Goal: Task Accomplishment & Management: Complete application form

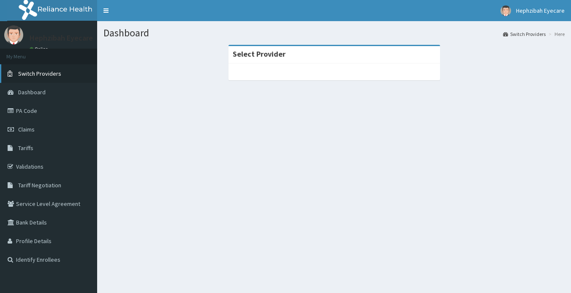
drag, startPoint x: 36, startPoint y: 71, endPoint x: 18, endPoint y: 70, distance: 18.2
click at [18, 70] on link "Switch Providers" at bounding box center [48, 73] width 97 height 19
click at [32, 69] on link "Switch Providers" at bounding box center [48, 73] width 97 height 19
click at [33, 70] on span "Switch Providers" at bounding box center [39, 74] width 43 height 8
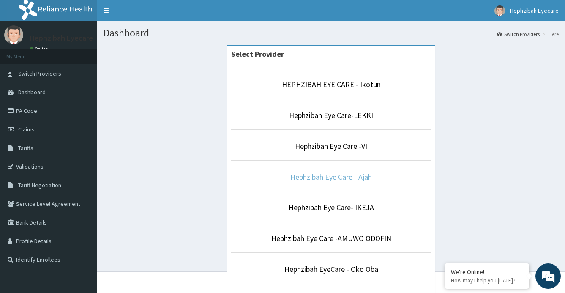
click at [346, 178] on link "Hephzibah Eye Care - Ajah" at bounding box center [331, 177] width 82 height 10
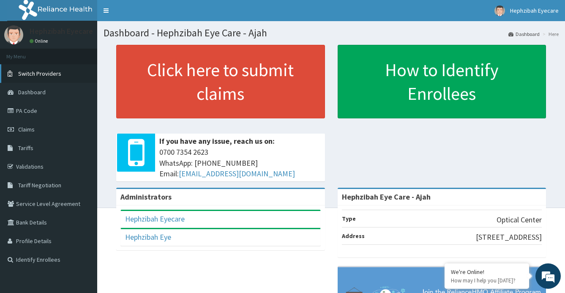
click at [55, 74] on span "Switch Providers" at bounding box center [39, 74] width 43 height 8
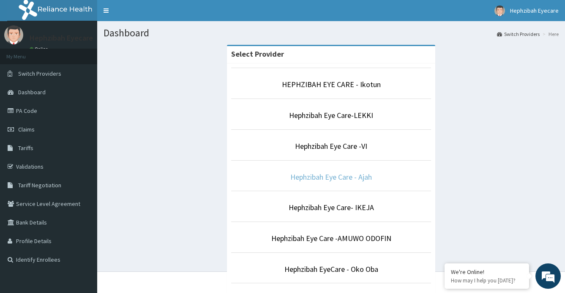
click at [326, 177] on link "Hephzibah Eye Care - Ajah" at bounding box center [331, 177] width 82 height 10
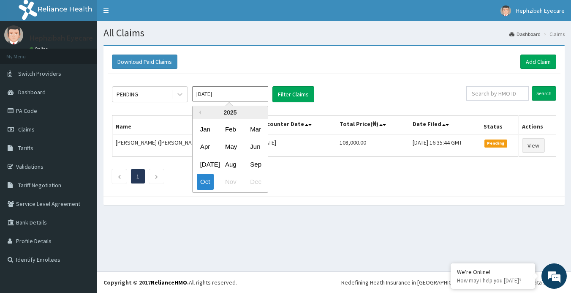
click at [205, 92] on input "Oct 2025" at bounding box center [230, 93] width 76 height 15
click at [251, 163] on div "Sep" at bounding box center [255, 164] width 17 height 16
type input "Sep 2025"
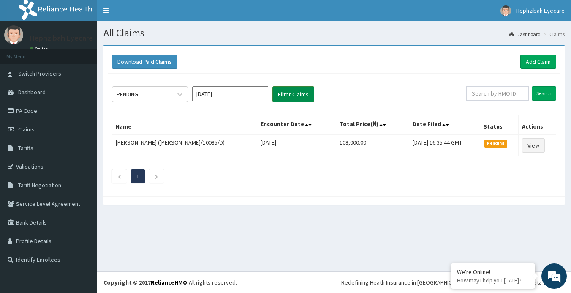
click at [300, 97] on button "Filter Claims" at bounding box center [294, 94] width 42 height 16
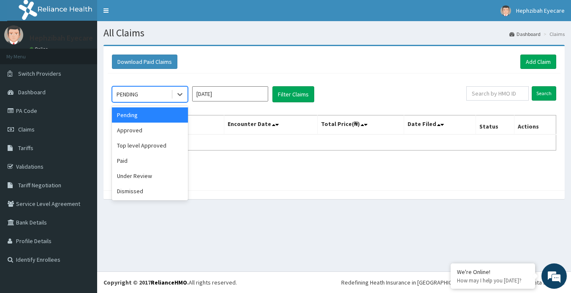
click at [156, 92] on div "PENDING" at bounding box center [141, 94] width 59 height 14
click at [147, 130] on div "Approved" at bounding box center [150, 130] width 76 height 15
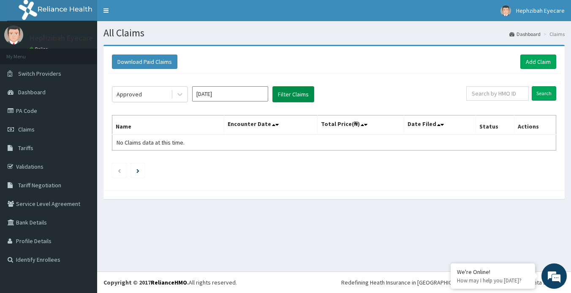
click at [279, 95] on button "Filter Claims" at bounding box center [294, 94] width 42 height 16
click at [143, 90] on div "Approved" at bounding box center [141, 94] width 59 height 14
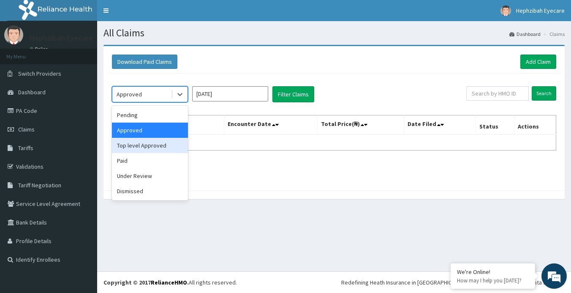
click at [139, 145] on div "Top level Approved" at bounding box center [150, 145] width 76 height 15
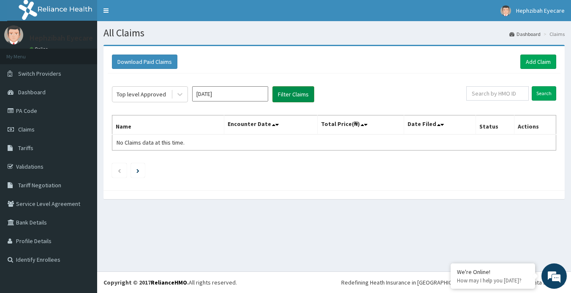
click at [289, 94] on button "Filter Claims" at bounding box center [294, 94] width 42 height 16
click at [128, 93] on div "Top level Approved" at bounding box center [141, 94] width 49 height 8
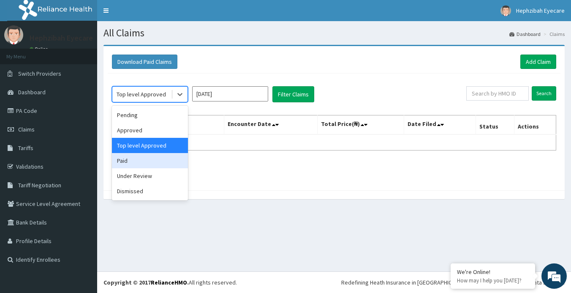
click at [128, 158] on div "Paid" at bounding box center [150, 160] width 76 height 15
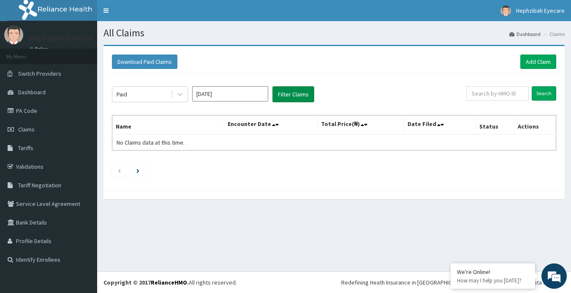
click at [296, 97] on button "Filter Claims" at bounding box center [294, 94] width 42 height 16
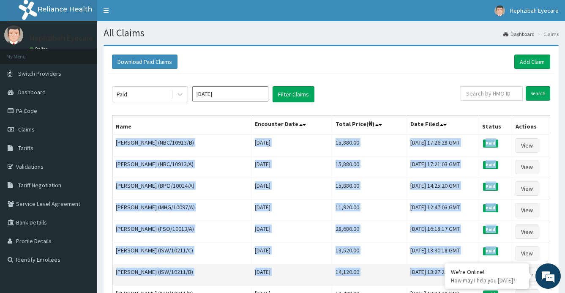
drag, startPoint x: 114, startPoint y: 142, endPoint x: 535, endPoint y: 264, distance: 438.0
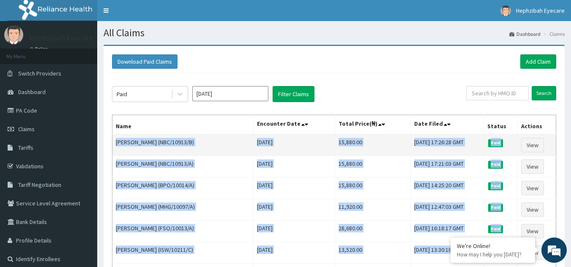
click at [324, 141] on td "[DATE]" at bounding box center [294, 145] width 82 height 22
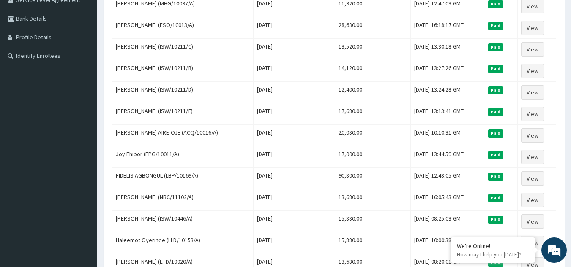
scroll to position [319, 0]
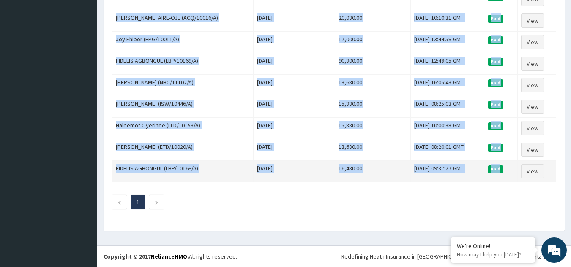
drag, startPoint x: 115, startPoint y: 140, endPoint x: 508, endPoint y: 174, distance: 395.3
copy tbody "DAODU ADELARIN (NBC/10913/B) Tue Sep 30 2025 15,880.00 Tue, 30 Sep 2025 17:26:2…"
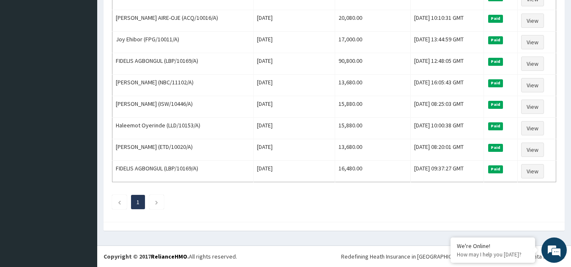
click at [324, 197] on ul "1" at bounding box center [334, 202] width 444 height 14
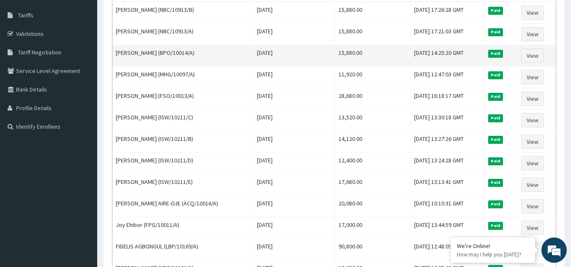
scroll to position [150, 0]
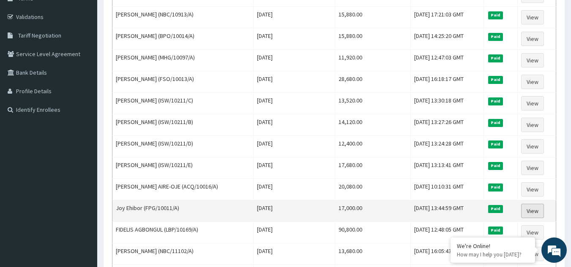
click at [533, 214] on link "View" at bounding box center [532, 211] width 23 height 14
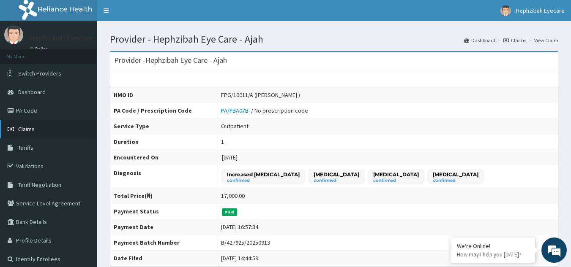
click at [33, 131] on span "Claims" at bounding box center [26, 129] width 16 height 8
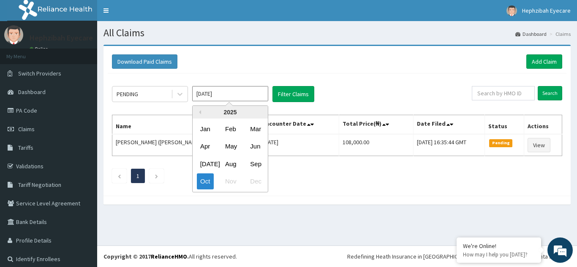
click at [194, 98] on input "Oct 2025" at bounding box center [230, 93] width 76 height 15
click at [257, 165] on div "Sep" at bounding box center [255, 164] width 17 height 16
type input "Sep 2025"
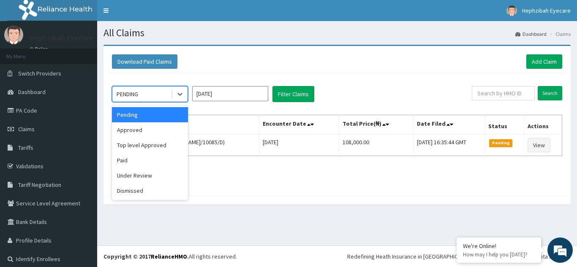
click at [161, 93] on div "PENDING" at bounding box center [141, 94] width 59 height 14
click at [153, 173] on div "Under Review" at bounding box center [150, 175] width 76 height 15
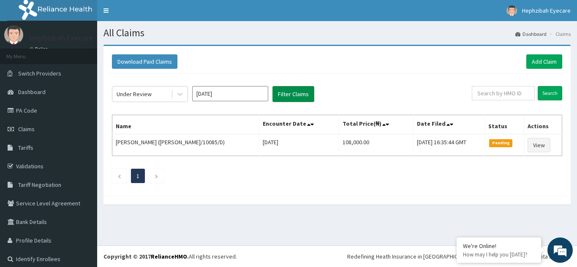
click at [292, 99] on button "Filter Claims" at bounding box center [294, 94] width 42 height 16
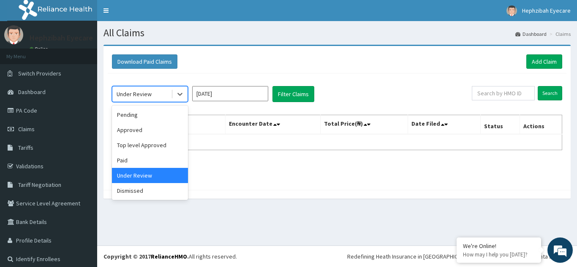
click at [139, 96] on div "Under Review" at bounding box center [134, 94] width 35 height 8
click at [138, 191] on div "Dismissed" at bounding box center [150, 190] width 76 height 15
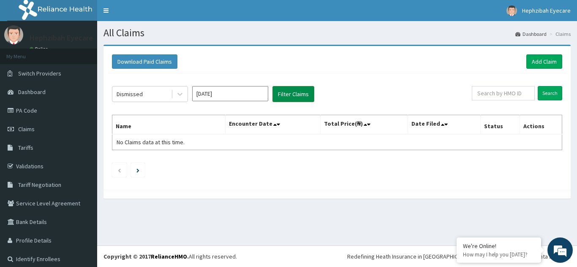
click at [295, 100] on button "Filter Claims" at bounding box center [294, 94] width 42 height 16
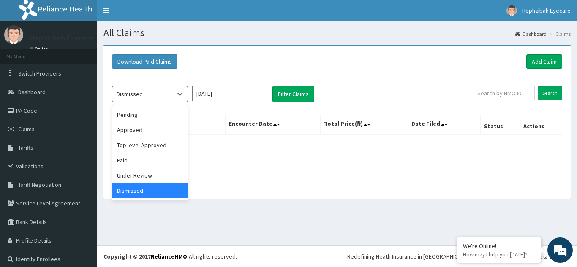
click at [140, 92] on div "Dismissed" at bounding box center [130, 94] width 26 height 8
click at [123, 161] on div "Paid" at bounding box center [150, 160] width 76 height 15
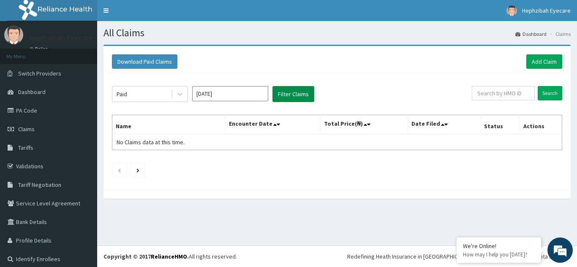
click at [285, 99] on button "Filter Claims" at bounding box center [294, 94] width 42 height 16
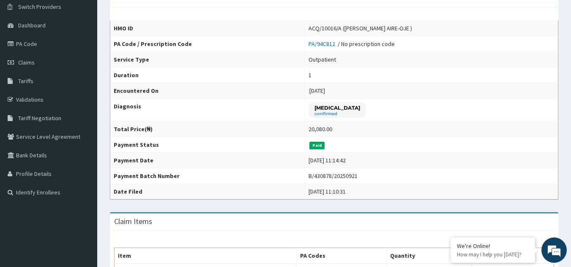
scroll to position [2, 0]
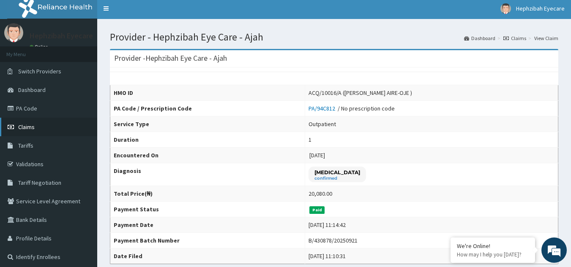
click at [33, 125] on span "Claims" at bounding box center [26, 127] width 16 height 8
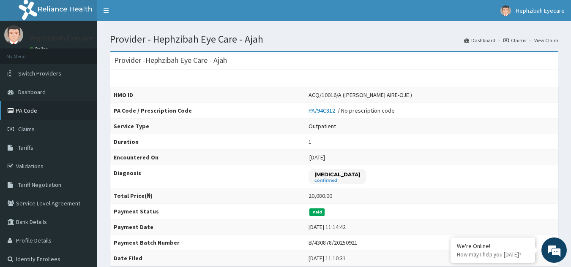
click at [36, 107] on link "PA Code" at bounding box center [48, 110] width 97 height 19
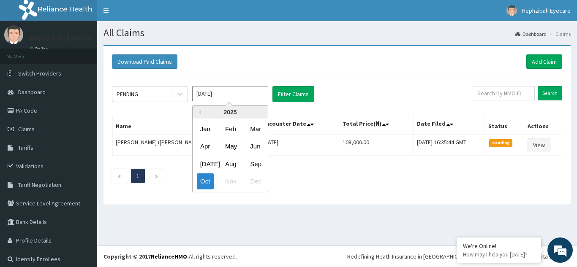
click at [223, 93] on input "[DATE]" at bounding box center [230, 93] width 76 height 15
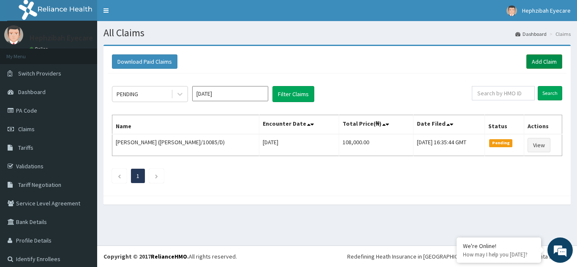
click at [536, 60] on link "Add Claim" at bounding box center [544, 62] width 36 height 14
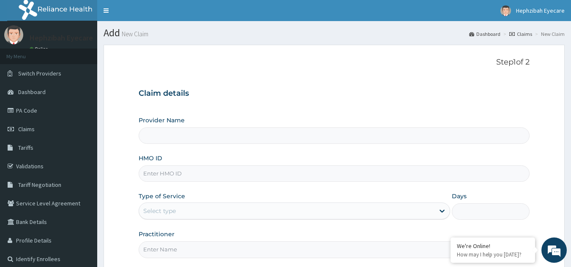
type input "Hephzibah Eye Care - Ajah"
click at [170, 177] on input "HMO ID" at bounding box center [334, 174] width 391 height 16
paste input "NBC/10913/D"
type input "NBC/10913/D"
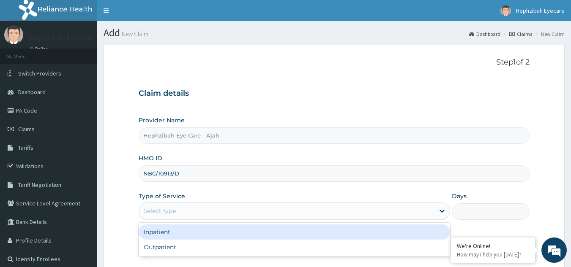
click at [175, 207] on div "Select type" at bounding box center [286, 212] width 295 height 14
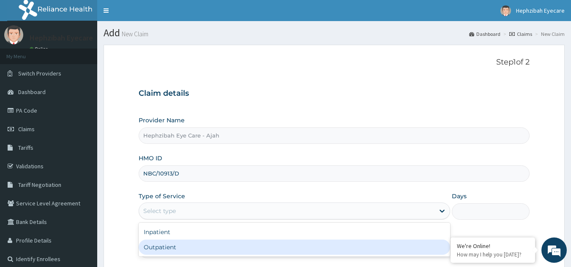
click at [166, 248] on div "Outpatient" at bounding box center [294, 247] width 311 height 15
type input "1"
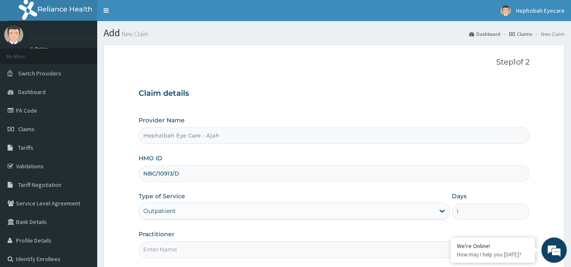
scroll to position [80, 0]
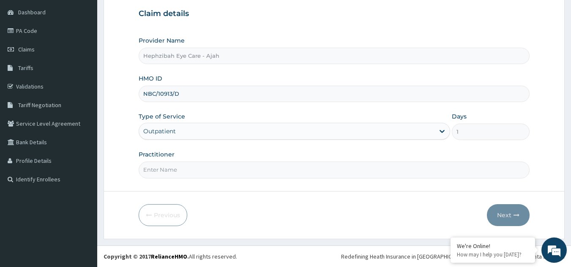
click at [188, 174] on input "Practitioner" at bounding box center [334, 170] width 391 height 16
type input "DR VICTORIA"
click at [516, 213] on icon "button" at bounding box center [516, 216] width 6 height 6
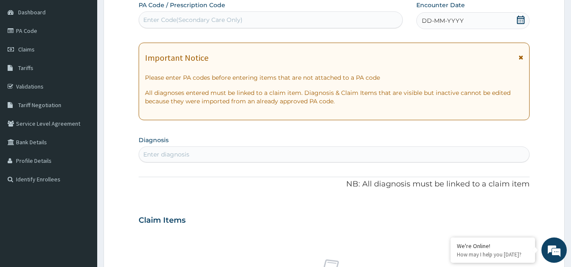
click at [215, 34] on div "PA Code / Prescription Code Enter Code(Secondary Care Only) Encounter Date DD-M…" at bounding box center [334, 219] width 391 height 437
click at [215, 33] on div "PA Code / Prescription Code Enter Code(Secondary Care Only) Encounter Date DD-M…" at bounding box center [334, 219] width 391 height 437
click at [203, 19] on div "Enter Code(Secondary Care Only)" at bounding box center [192, 20] width 99 height 8
paste input "NBC/10913/D"
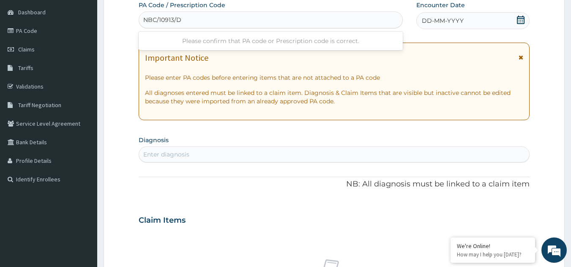
click at [236, 39] on div "Please confirm that PA code or Prescription code is correct." at bounding box center [271, 40] width 265 height 15
type input "NBC/10913/D"
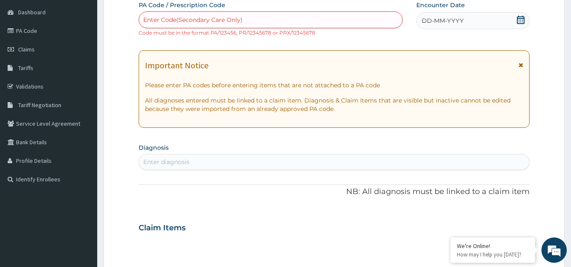
click at [231, 55] on div "Important Notice Please enter PA codes before entering items that are not attac…" at bounding box center [334, 89] width 391 height 78
click at [261, 18] on div "Enter Code(Secondary Care Only)" at bounding box center [271, 20] width 264 height 14
click at [233, 17] on div "Enter Code(Secondary Care Only)" at bounding box center [192, 20] width 99 height 8
paste input "PA/9BBBA4"
type input "PA/9BBBA4"
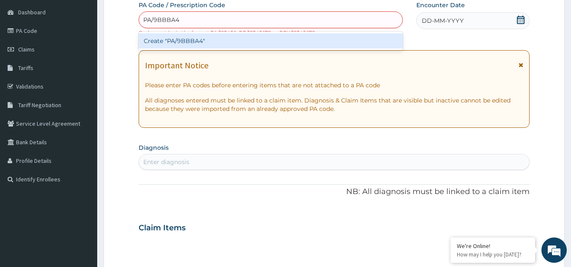
click at [220, 40] on div "Create "PA/9BBBA4"" at bounding box center [271, 40] width 265 height 15
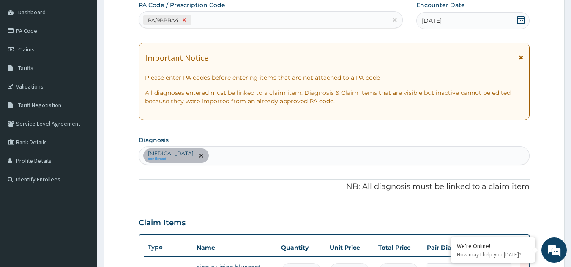
click at [185, 19] on icon at bounding box center [184, 20] width 3 height 3
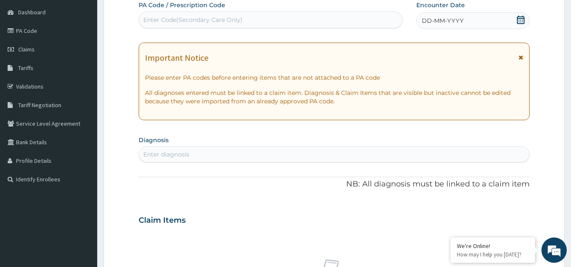
paste input "PA/ED62E6"
type input "PA/ED62E6"
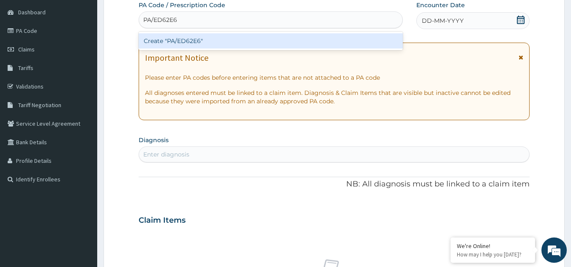
click at [183, 42] on div "Create "PA/ED62E6"" at bounding box center [271, 40] width 265 height 15
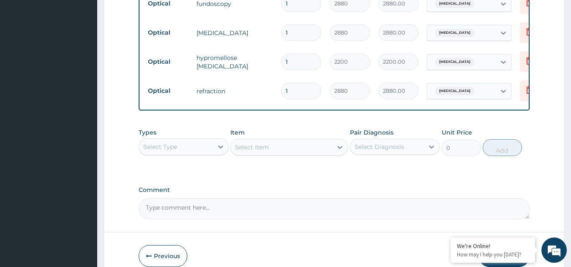
scroll to position [454, 0]
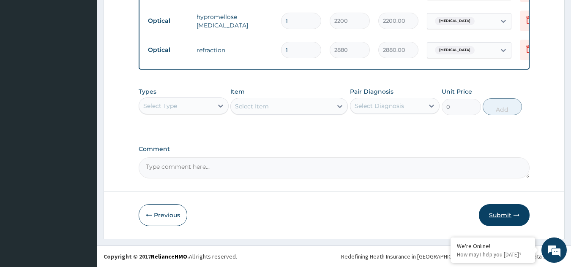
click at [507, 219] on button "Submit" at bounding box center [504, 216] width 51 height 22
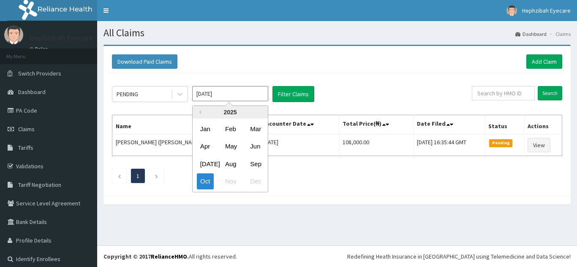
click at [241, 93] on input "[DATE]" at bounding box center [230, 93] width 76 height 15
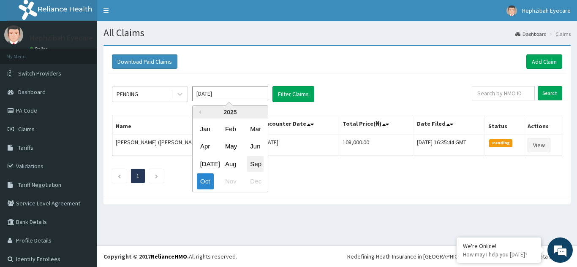
click at [255, 162] on div "Sep" at bounding box center [255, 164] width 17 height 16
type input "[DATE]"
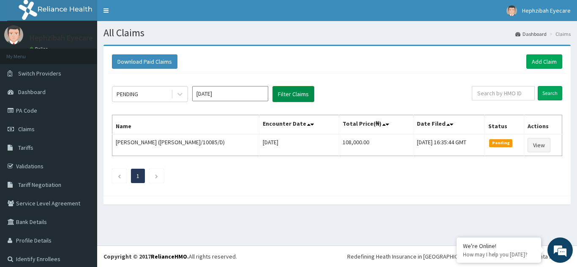
click at [286, 95] on button "Filter Claims" at bounding box center [294, 94] width 42 height 16
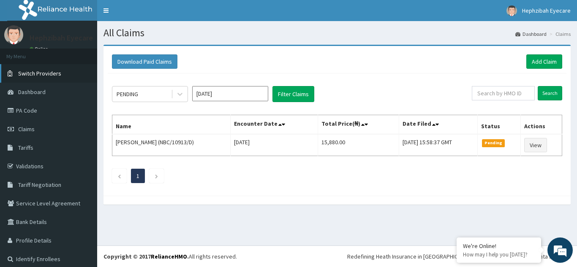
click at [35, 78] on link "Switch Providers" at bounding box center [48, 73] width 97 height 19
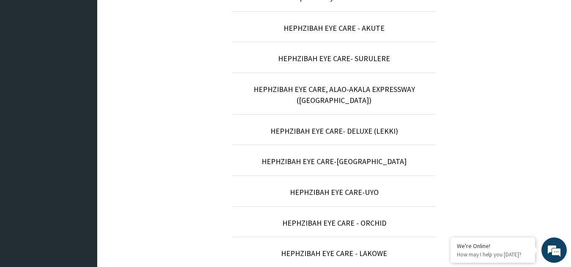
scroll to position [359, 0]
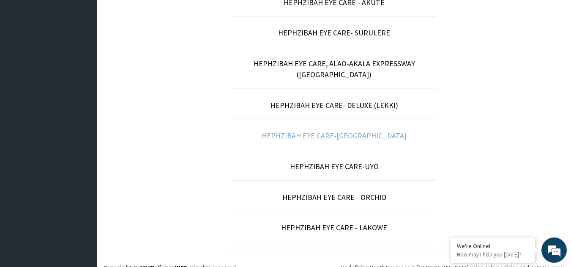
click at [327, 131] on link "HEPHZIBAH EYE CARE-[GEOGRAPHIC_DATA]" at bounding box center [334, 136] width 145 height 10
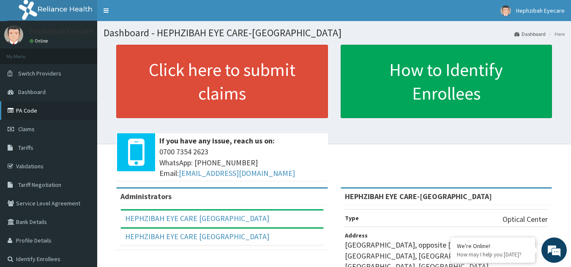
click at [29, 109] on link "PA Code" at bounding box center [48, 110] width 97 height 19
